Goal: Task Accomplishment & Management: Complete application form

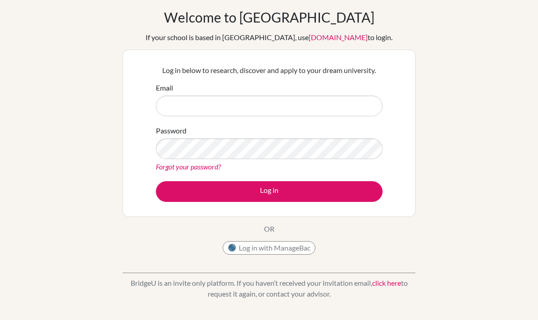
scroll to position [36, 0]
click at [175, 108] on input "Email" at bounding box center [269, 105] width 226 height 21
click at [174, 107] on input "Email" at bounding box center [269, 105] width 226 height 21
click at [170, 104] on input "Email" at bounding box center [269, 105] width 226 height 21
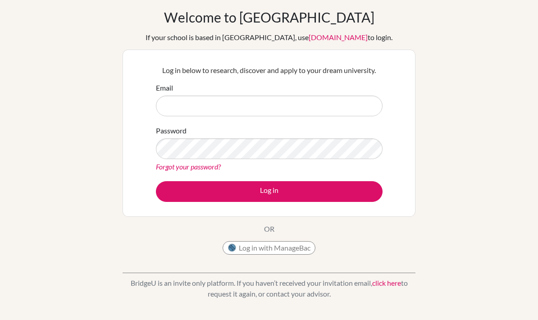
click at [174, 110] on input "Email" at bounding box center [269, 105] width 226 height 21
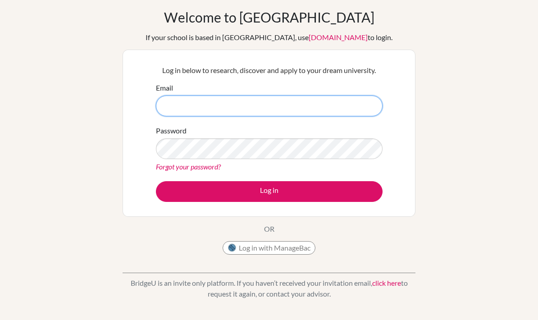
click at [192, 110] on input "Email" at bounding box center [269, 105] width 226 height 21
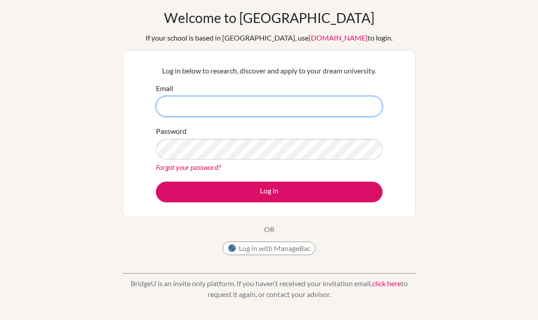
click at [174, 108] on input "Email" at bounding box center [269, 106] width 226 height 21
type input "[EMAIL_ADDRESS][DOMAIN_NAME]"
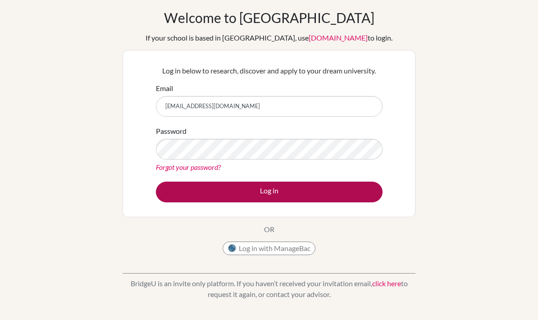
click at [182, 188] on button "Log in" at bounding box center [269, 191] width 226 height 21
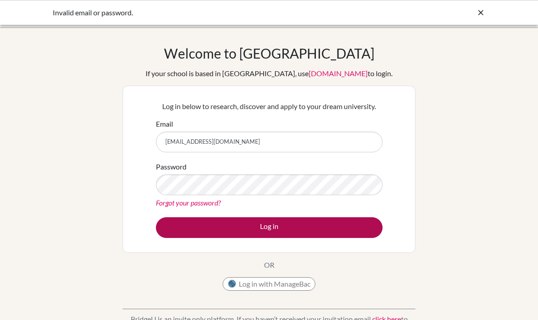
click at [186, 223] on button "Log in" at bounding box center [269, 227] width 226 height 21
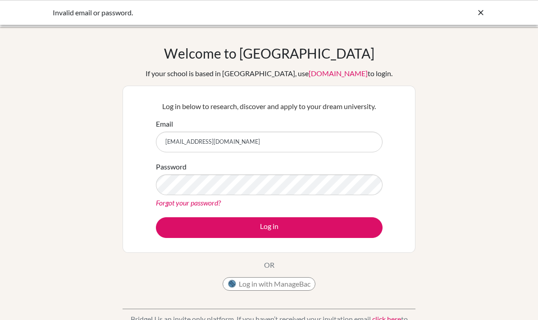
click at [170, 205] on link "Forgot your password?" at bounding box center [188, 202] width 65 height 9
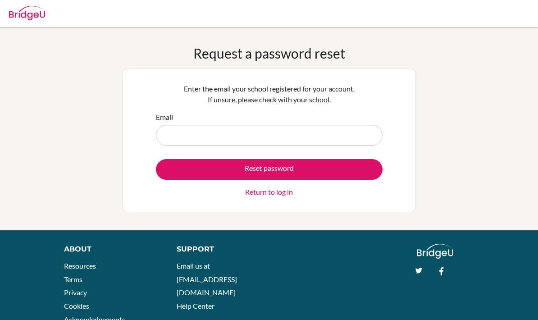
click at [179, 142] on input "Email" at bounding box center [269, 135] width 226 height 21
click at [168, 132] on input "Email" at bounding box center [269, 135] width 226 height 21
click at [174, 138] on input "Email" at bounding box center [269, 135] width 226 height 21
click at [173, 137] on input "Email" at bounding box center [269, 135] width 226 height 21
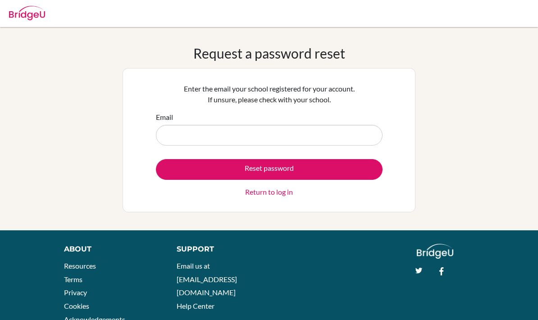
click at [173, 137] on input "Email" at bounding box center [269, 135] width 226 height 21
click at [174, 139] on input "Email" at bounding box center [269, 135] width 226 height 21
click at [176, 141] on input "Email" at bounding box center [269, 135] width 226 height 21
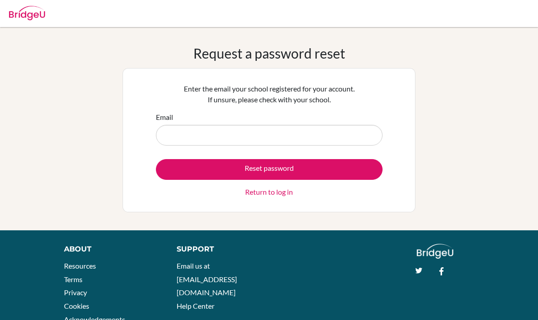
click at [115, 154] on div "Request a password reset Enter the email your school registered for your accoun…" at bounding box center [269, 128] width 538 height 167
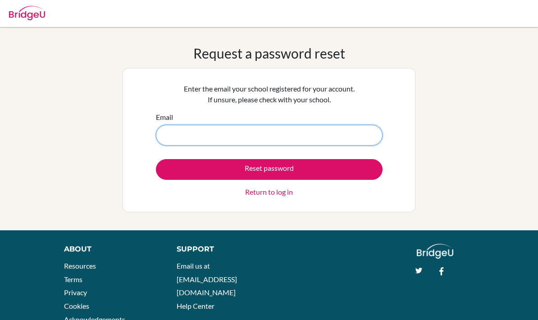
click at [176, 133] on input "Email" at bounding box center [269, 135] width 226 height 21
type input "[EMAIL_ADDRESS][DOMAIN_NAME]"
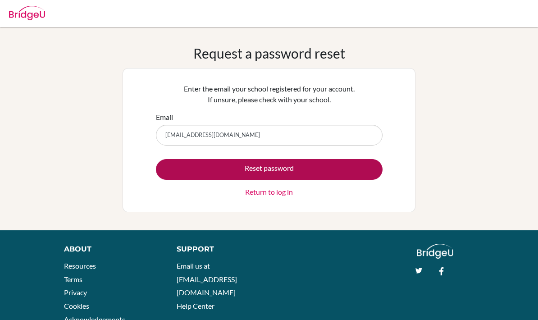
click at [179, 178] on button "Reset password" at bounding box center [269, 169] width 226 height 21
click at [181, 167] on button "Reset password" at bounding box center [269, 169] width 226 height 21
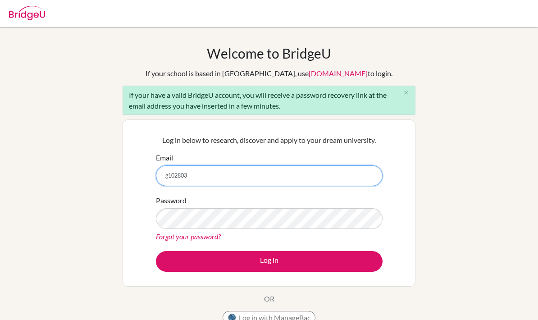
type input "[EMAIL_ADDRESS][DOMAIN_NAME]"
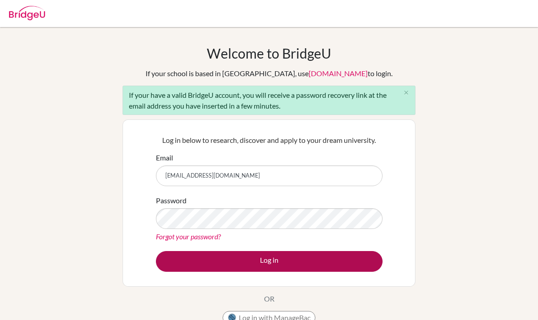
click at [172, 261] on button "Log in" at bounding box center [269, 261] width 226 height 21
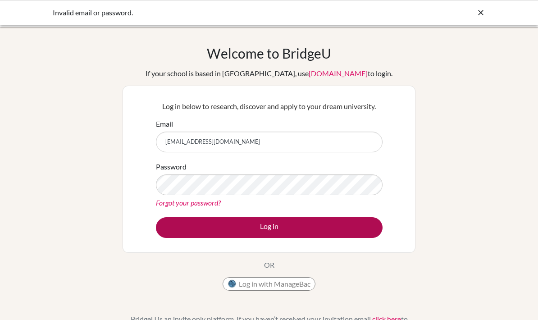
click at [192, 226] on button "Log in" at bounding box center [269, 227] width 226 height 21
click at [167, 217] on button "Log in" at bounding box center [269, 227] width 226 height 21
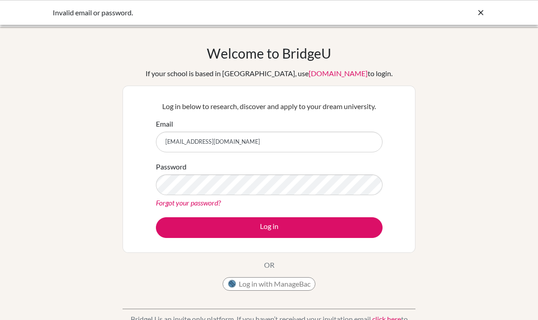
click at [176, 203] on link "Forgot your password?" at bounding box center [188, 202] width 65 height 9
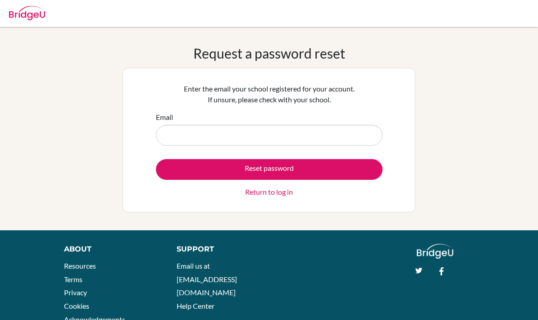
click at [220, 131] on input "Email" at bounding box center [269, 135] width 226 height 21
click at [167, 139] on input "Email" at bounding box center [269, 135] width 226 height 21
click at [171, 142] on input "Email" at bounding box center [269, 135] width 226 height 21
click at [120, 152] on div "Request a password reset Enter the email your school registered for your accoun…" at bounding box center [269, 128] width 538 height 167
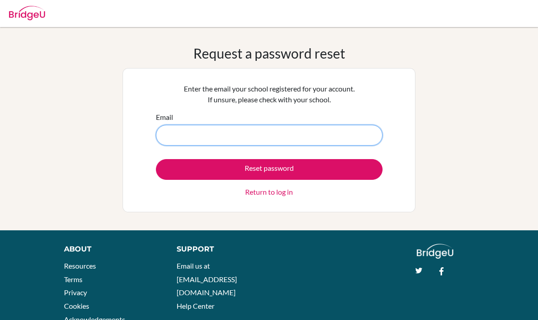
click at [176, 130] on input "Email" at bounding box center [269, 135] width 226 height 21
click at [175, 130] on input "Email" at bounding box center [269, 135] width 226 height 21
type input "n"
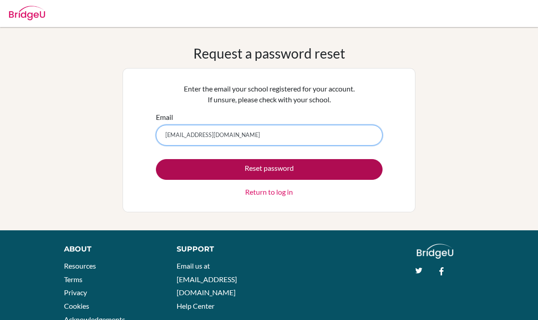
type input "g102803@asb.ac.th"
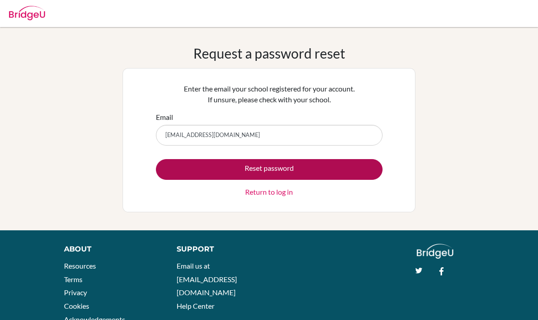
click at [173, 164] on button "Reset password" at bounding box center [269, 169] width 226 height 21
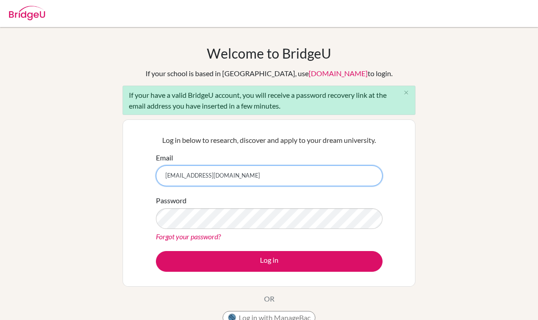
type input "[EMAIL_ADDRESS][DOMAIN_NAME]"
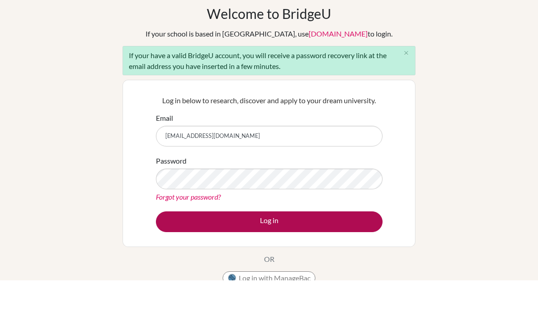
click at [346, 251] on button "Log in" at bounding box center [269, 261] width 226 height 21
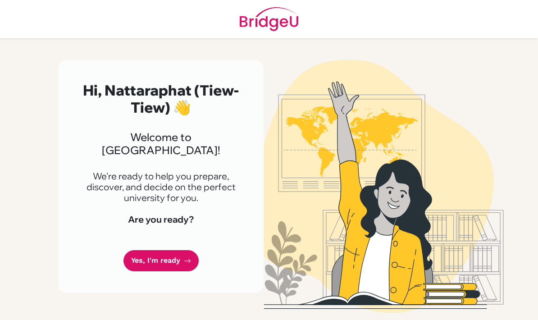
click at [511, 312] on img at bounding box center [377, 186] width 432 height 253
click at [150, 250] on link "Yes, I'm ready" at bounding box center [160, 260] width 75 height 21
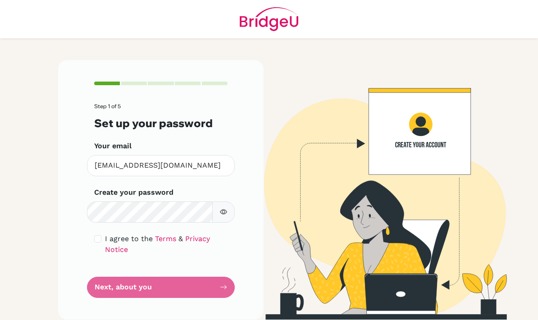
click at [100, 241] on input "checkbox" at bounding box center [97, 238] width 7 height 7
checkbox input "true"
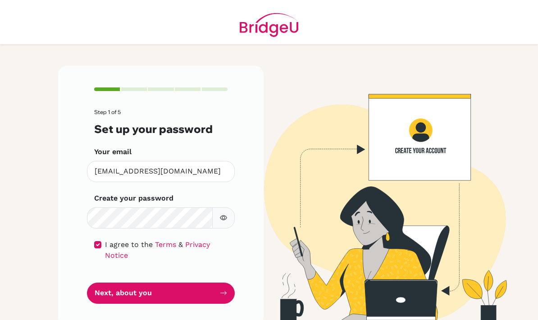
scroll to position [31, 0]
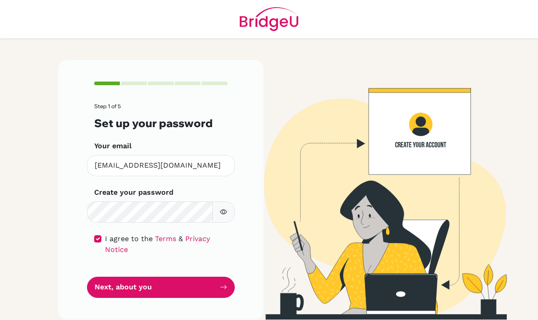
click at [222, 201] on button "button" at bounding box center [223, 211] width 23 height 21
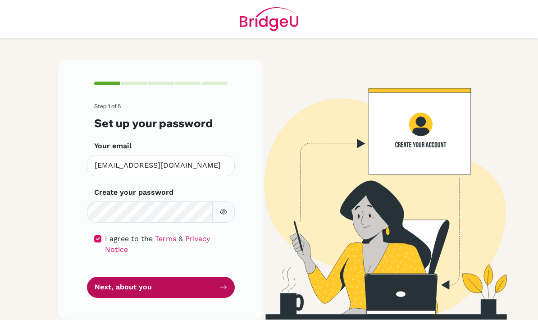
click at [112, 276] on button "Next, about you" at bounding box center [161, 286] width 148 height 21
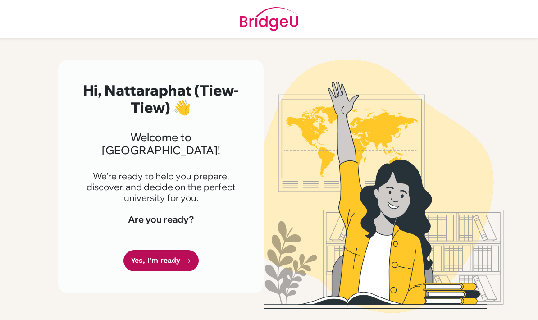
click at [151, 250] on link "Yes, I'm ready" at bounding box center [160, 260] width 75 height 21
click at [147, 214] on h4 "Are you ready?" at bounding box center [161, 219] width 162 height 11
click at [157, 250] on link "Yes, I'm ready" at bounding box center [160, 260] width 75 height 21
click at [170, 250] on link "Yes, I'm ready" at bounding box center [160, 260] width 75 height 21
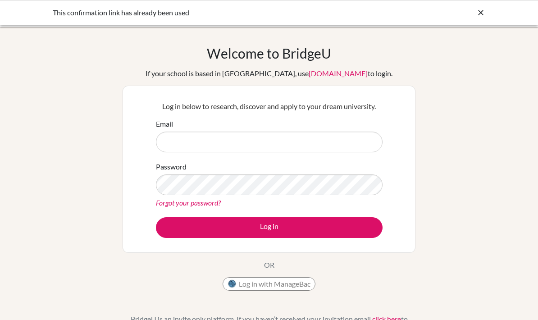
click at [200, 146] on input "Email" at bounding box center [269, 141] width 226 height 21
click at [173, 149] on input "Email" at bounding box center [269, 141] width 226 height 21
click at [175, 147] on input "Email" at bounding box center [269, 141] width 226 height 21
click at [113, 161] on div "Welcome to [GEOGRAPHIC_DATA] If your school is based in [GEOGRAPHIC_DATA], use …" at bounding box center [269, 192] width 538 height 294
click at [112, 160] on div "Welcome to [GEOGRAPHIC_DATA] If your school is based in [GEOGRAPHIC_DATA], use …" at bounding box center [269, 192] width 538 height 294
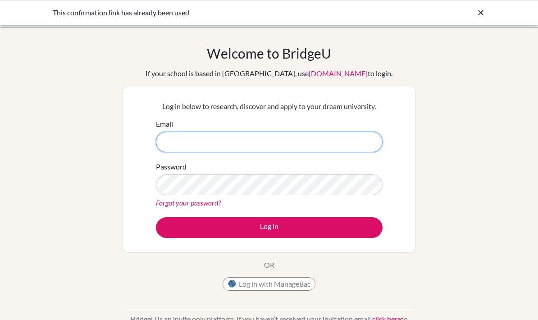
click at [172, 144] on input "Email" at bounding box center [269, 141] width 226 height 21
type input "[EMAIL_ADDRESS][DOMAIN_NAME]"
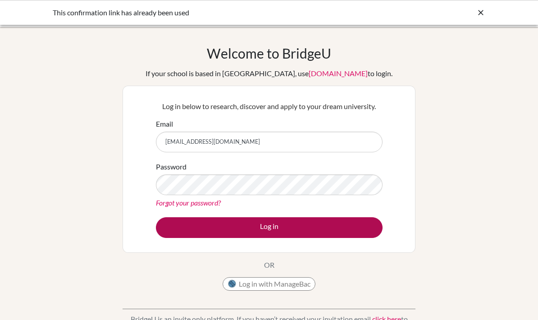
click at [335, 226] on button "Log in" at bounding box center [269, 227] width 226 height 21
